Goal: Check status

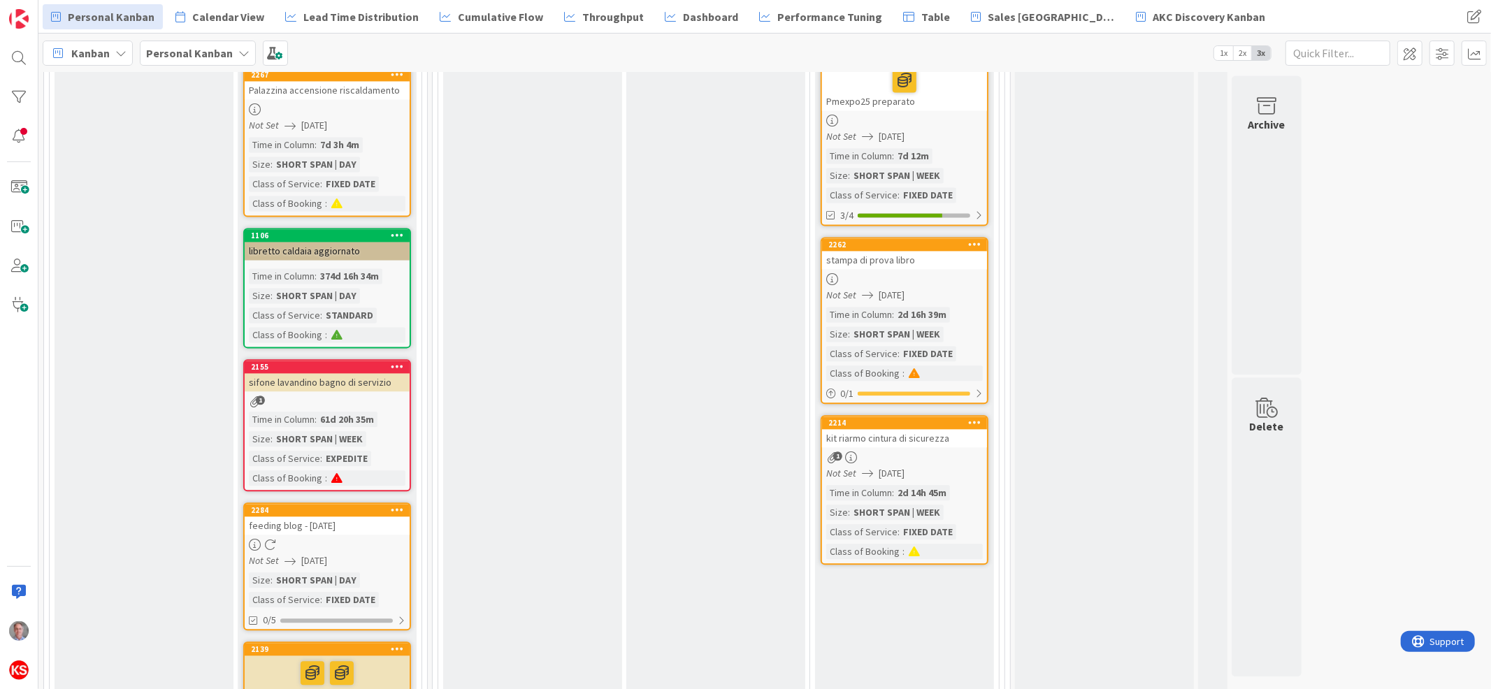
scroll to position [2479, 0]
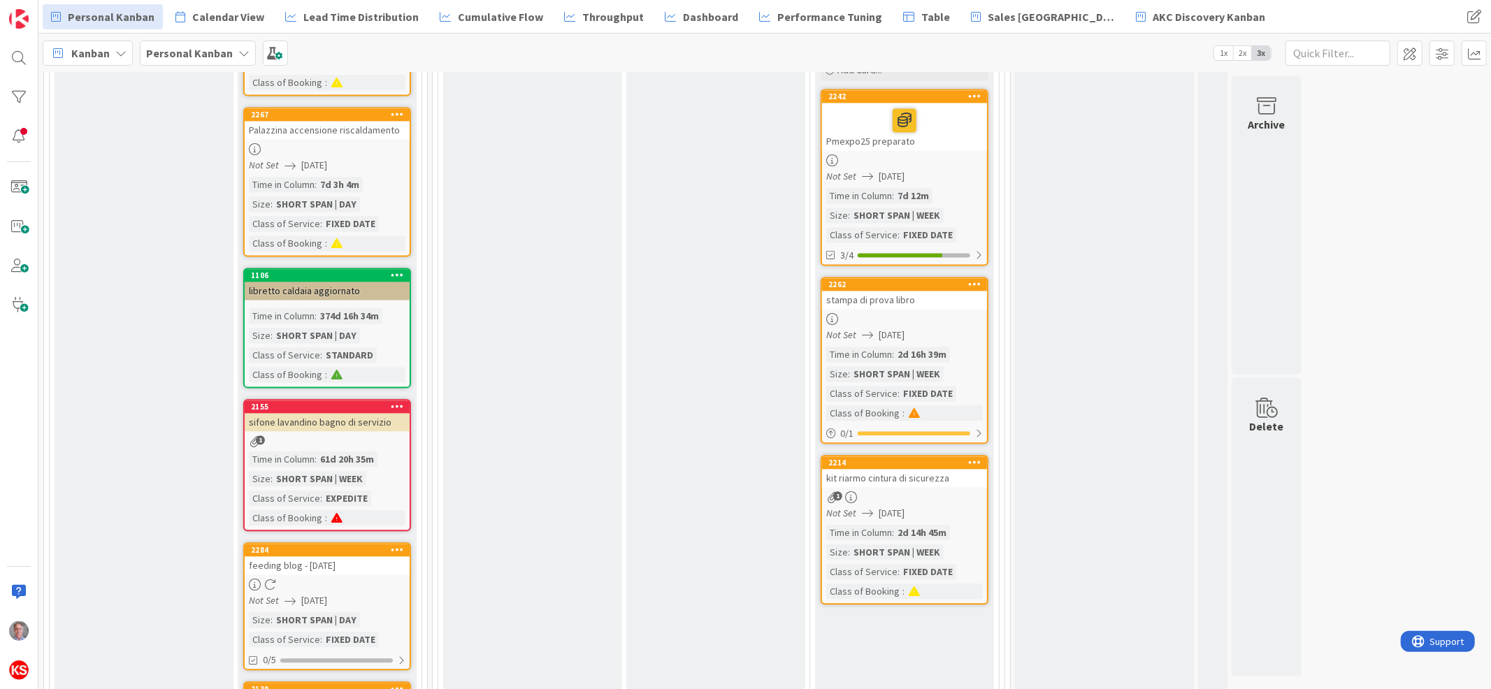
click at [931, 291] on div "stampa di prova libro" at bounding box center [904, 300] width 165 height 18
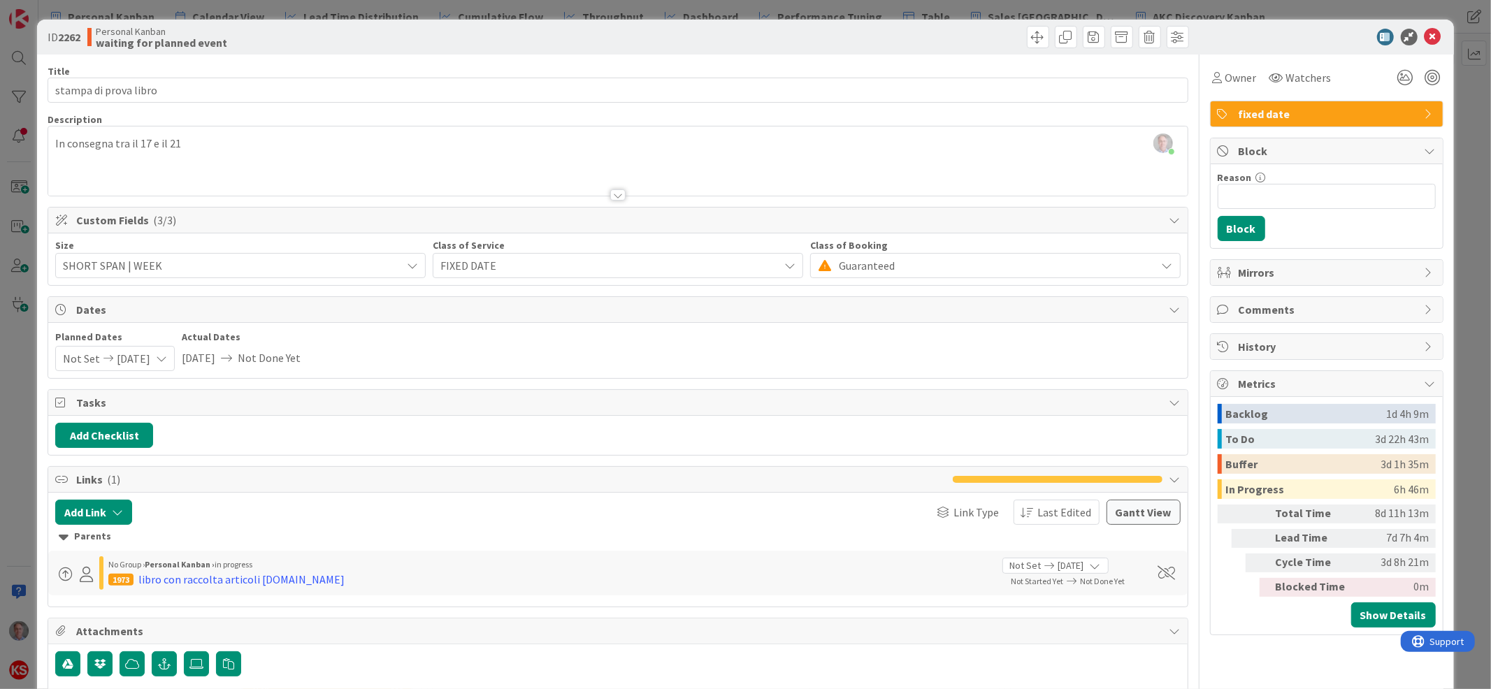
click at [191, 145] on div "[PERSON_NAME] just joined In consegna tra il 17 e il 21" at bounding box center [617, 161] width 1139 height 69
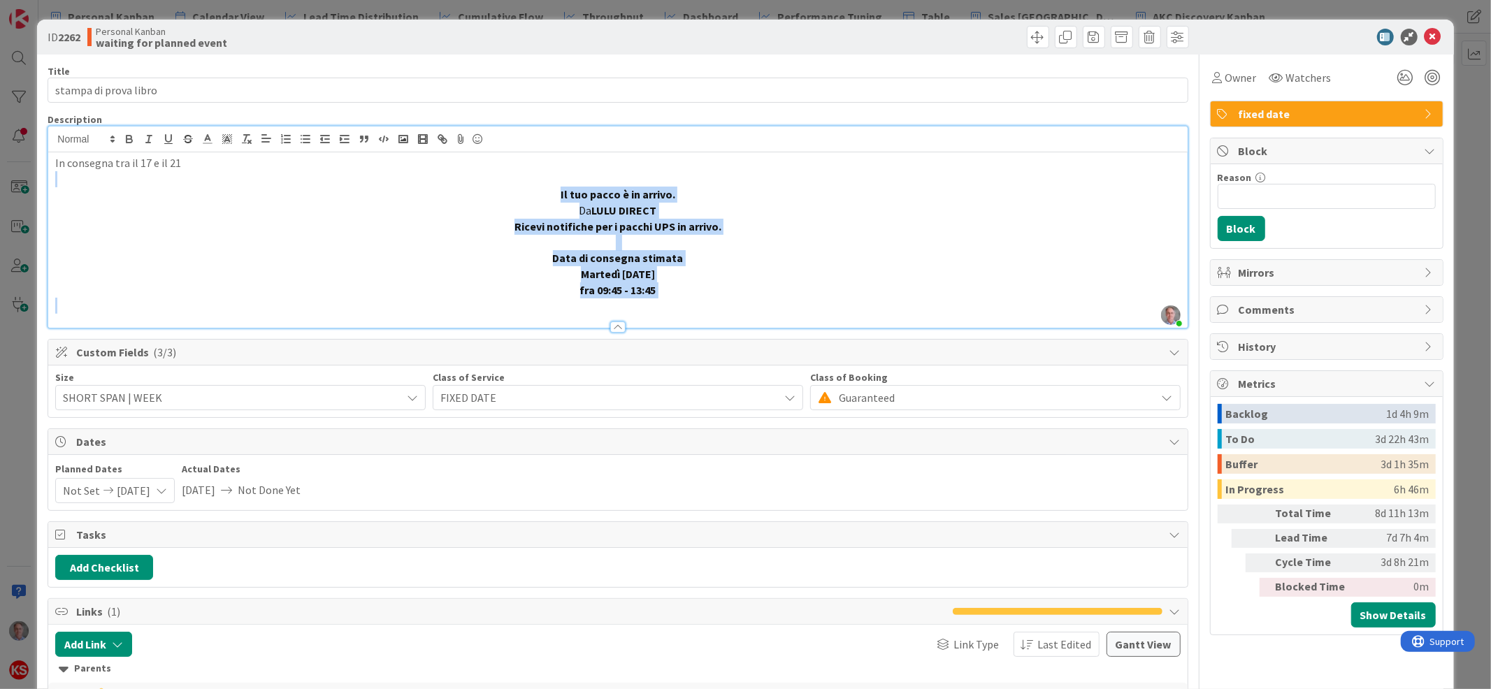
drag, startPoint x: 507, startPoint y: 159, endPoint x: 661, endPoint y: 335, distance: 233.8
click at [661, 335] on div "Title 22 / 128 stampa di prova libro Description [PERSON_NAME] just joined In c…" at bounding box center [618, 443] width 1140 height 777
click at [265, 135] on line at bounding box center [264, 135] width 4 height 0
click at [264, 163] on icon at bounding box center [265, 160] width 11 height 11
click at [264, 159] on icon at bounding box center [265, 160] width 11 height 11
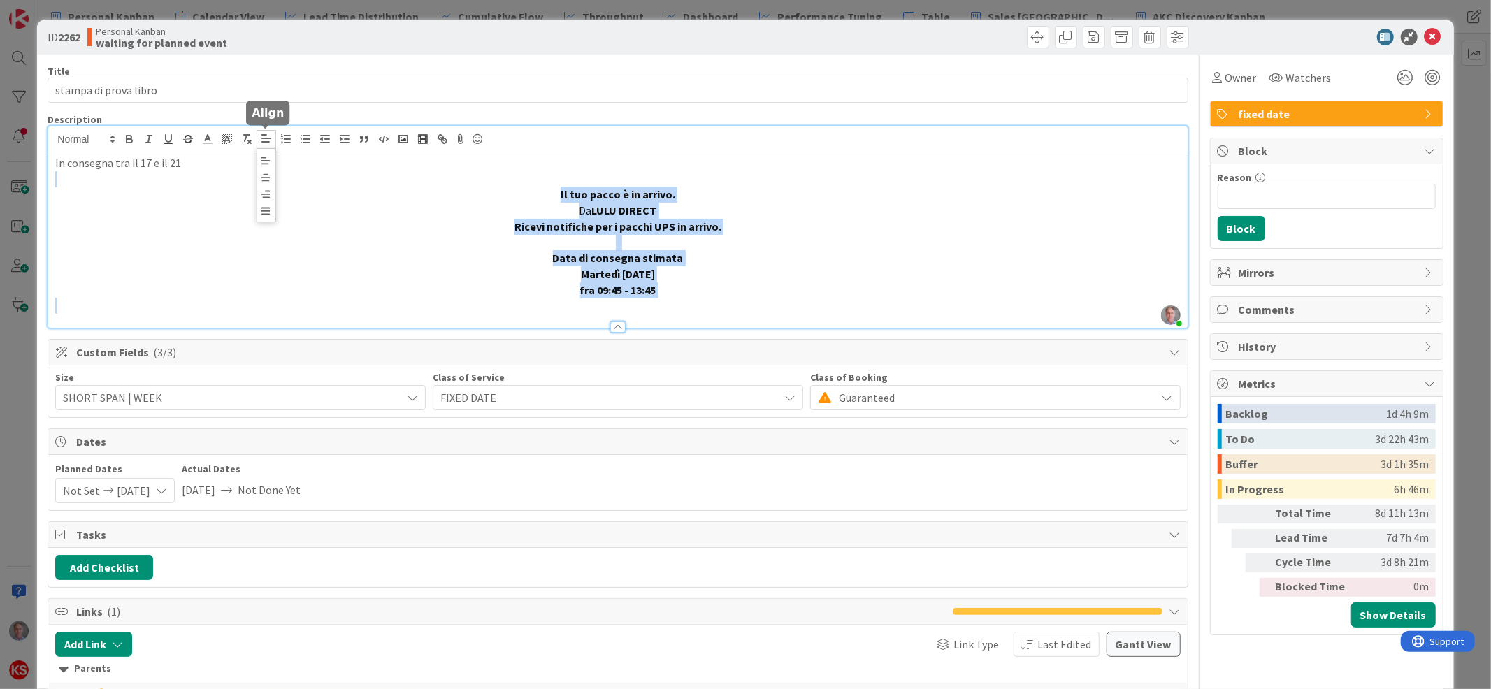
click at [267, 150] on span at bounding box center [267, 185] width 20 height 74
click at [620, 286] on strong "fra 09:45 - 13:45" at bounding box center [618, 290] width 76 height 14
drag, startPoint x: 652, startPoint y: 285, endPoint x: 553, endPoint y: 192, distance: 136.0
click at [553, 192] on div "In consegna tra il 17 e il 21 Il tuo pacco è in arrivo. Da [PERSON_NAME] DIRECT…" at bounding box center [617, 239] width 1139 height 175
click at [268, 138] on line at bounding box center [266, 138] width 8 height 0
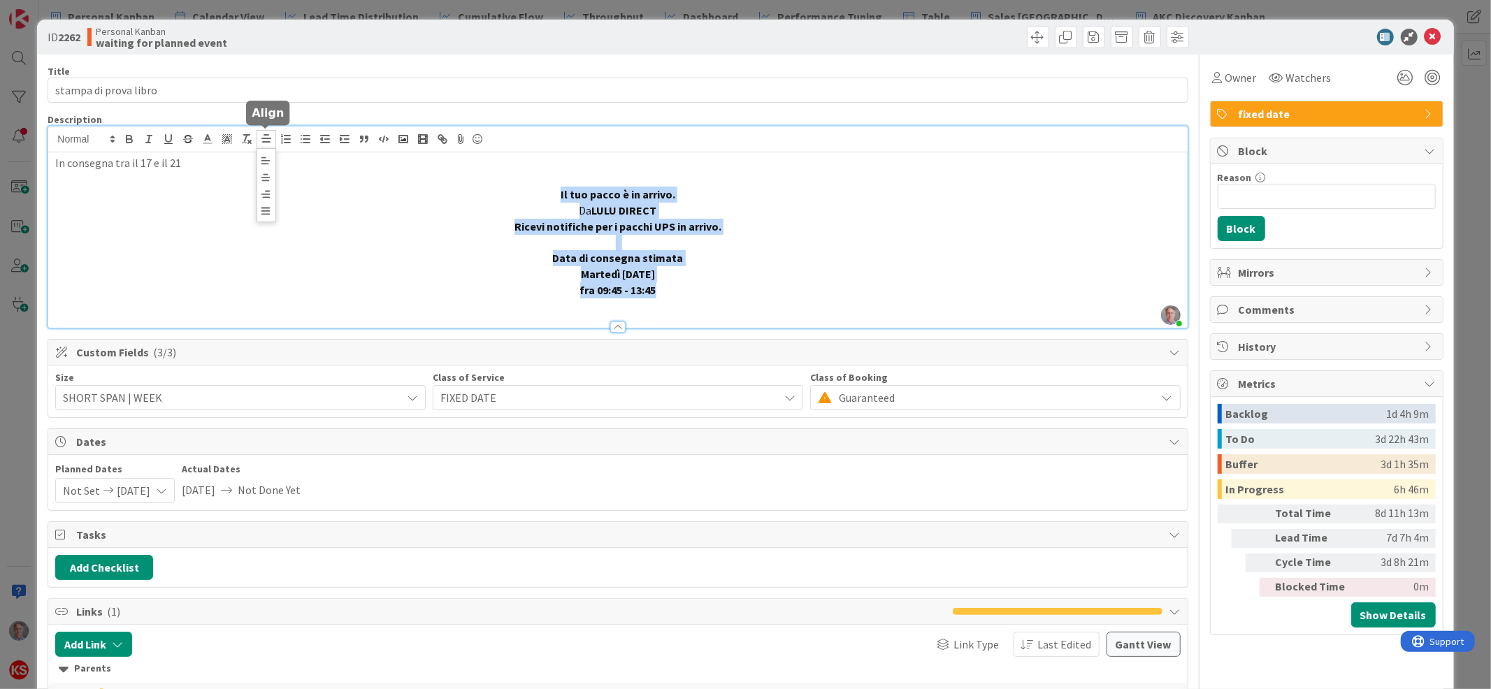
click at [261, 162] on icon at bounding box center [265, 160] width 11 height 11
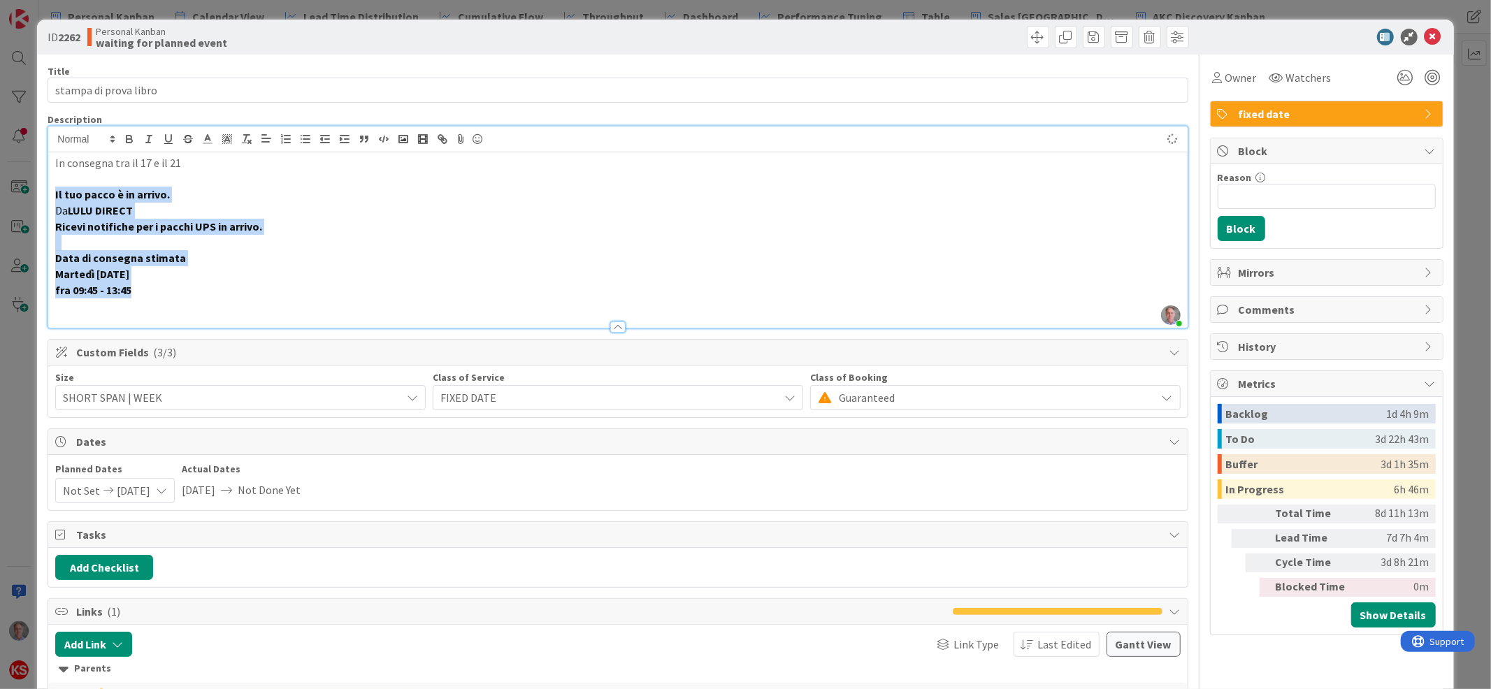
click at [271, 180] on p at bounding box center [617, 179] width 1125 height 16
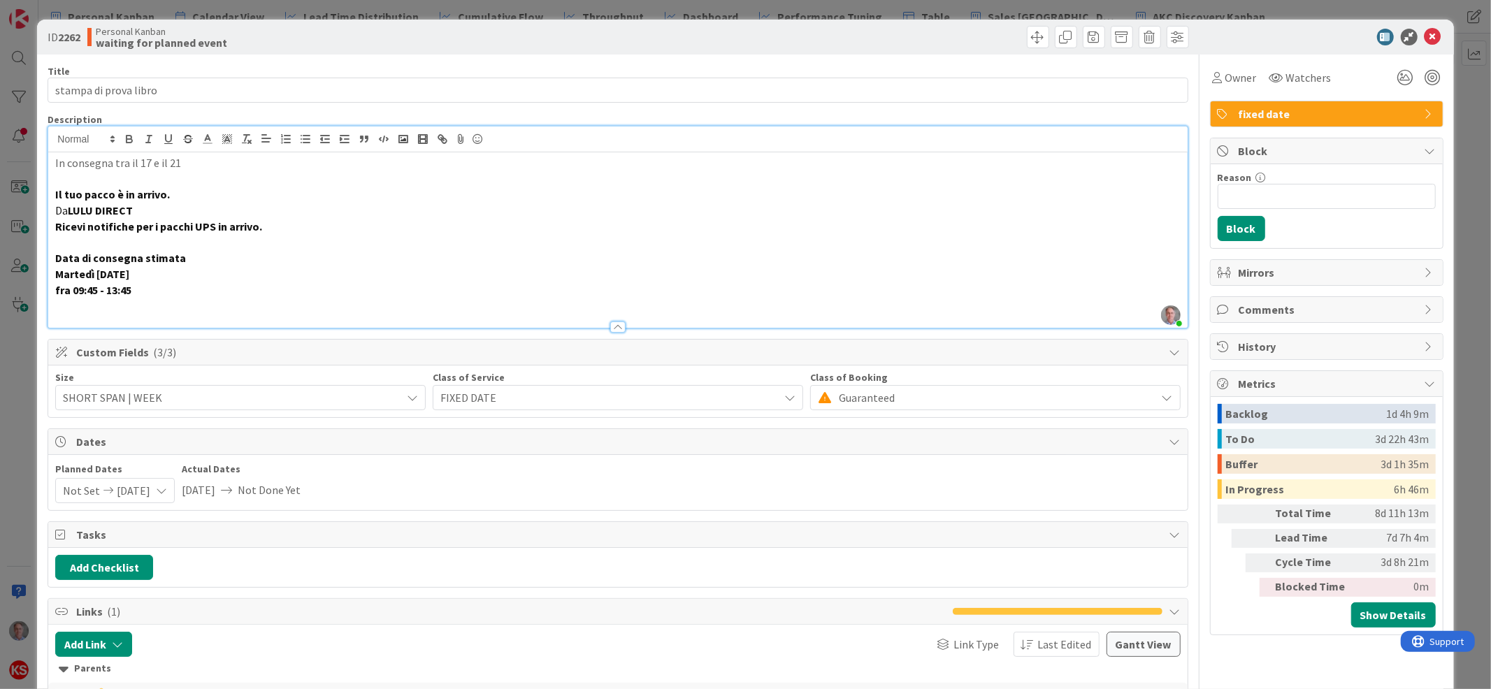
click at [271, 180] on p at bounding box center [617, 179] width 1125 height 16
click at [1425, 40] on icon at bounding box center [1433, 37] width 17 height 17
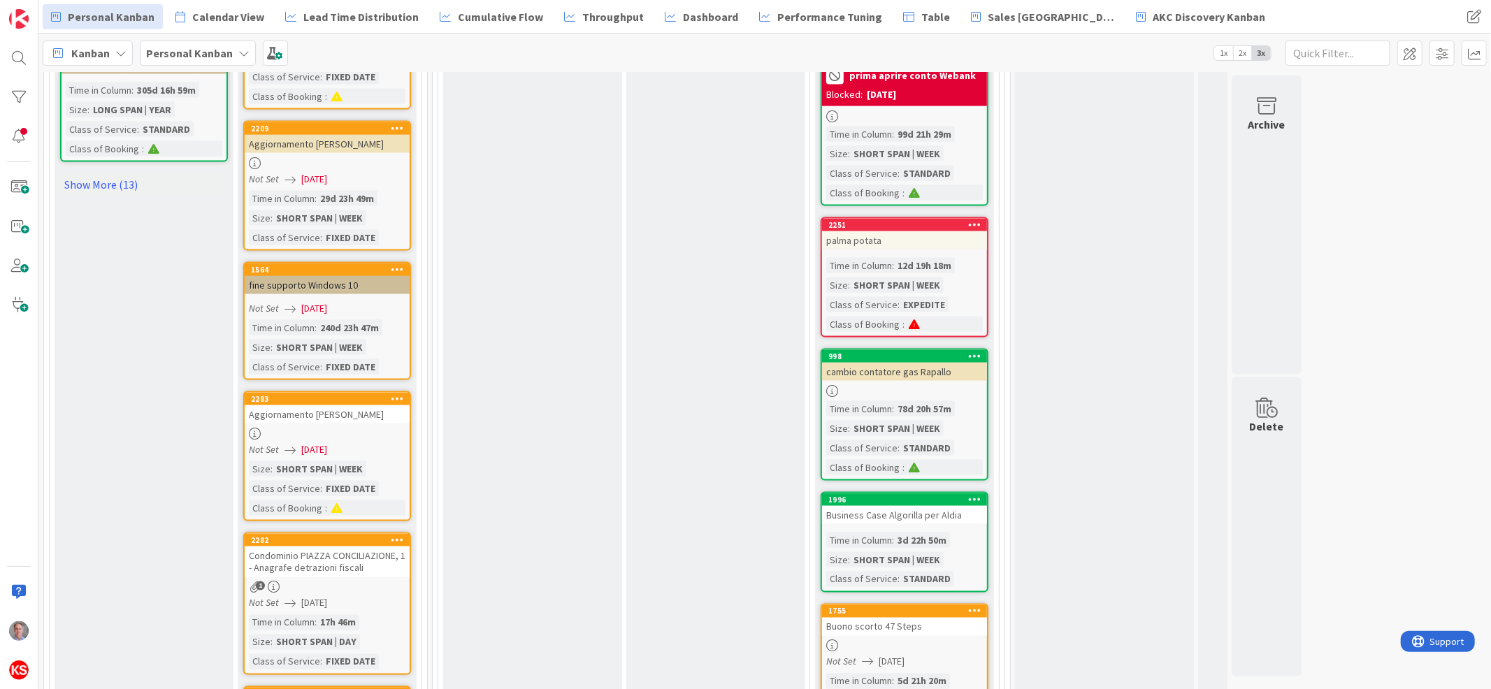
scroll to position [1780, 0]
